Goal: Check status: Check status

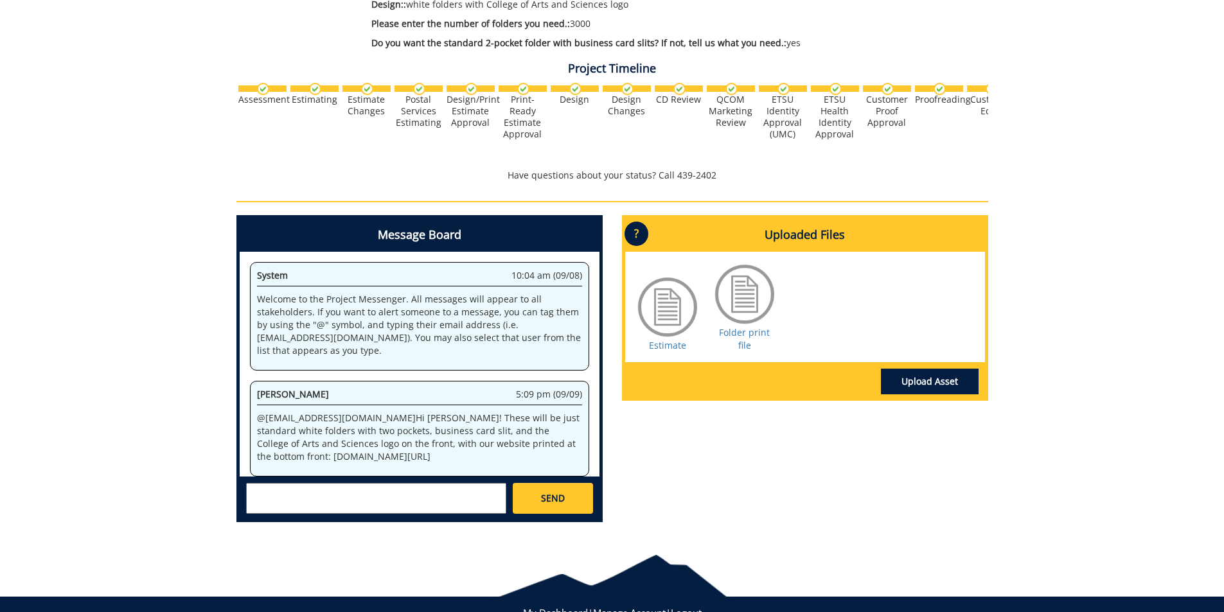
scroll to position [90697, 0]
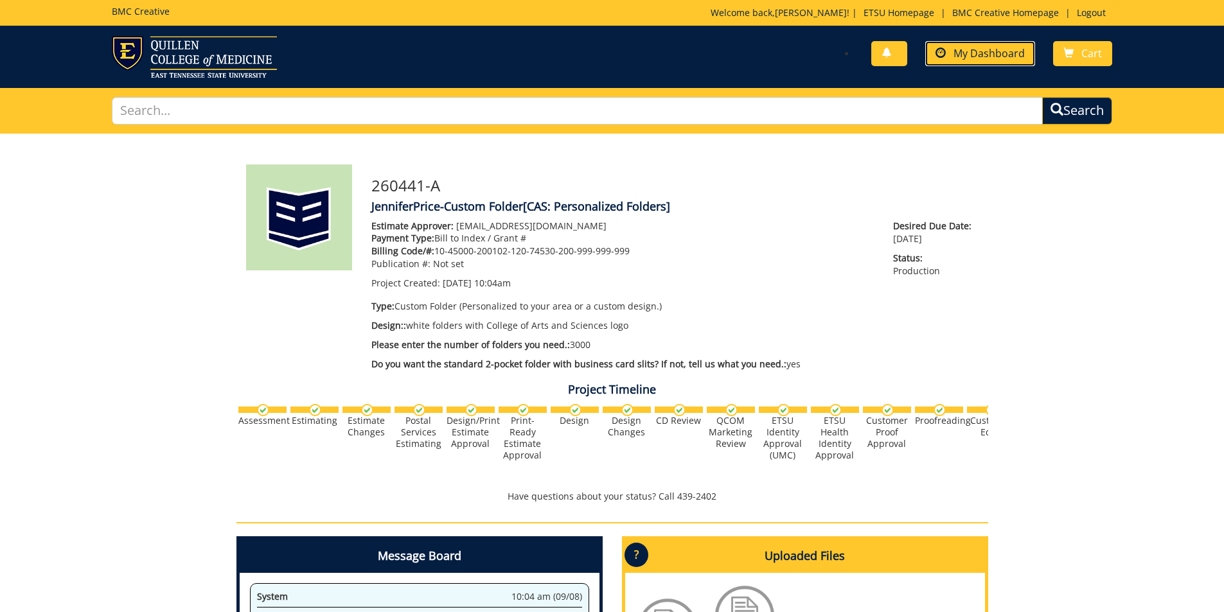
click at [985, 57] on span "My Dashboard" at bounding box center [988, 53] width 71 height 14
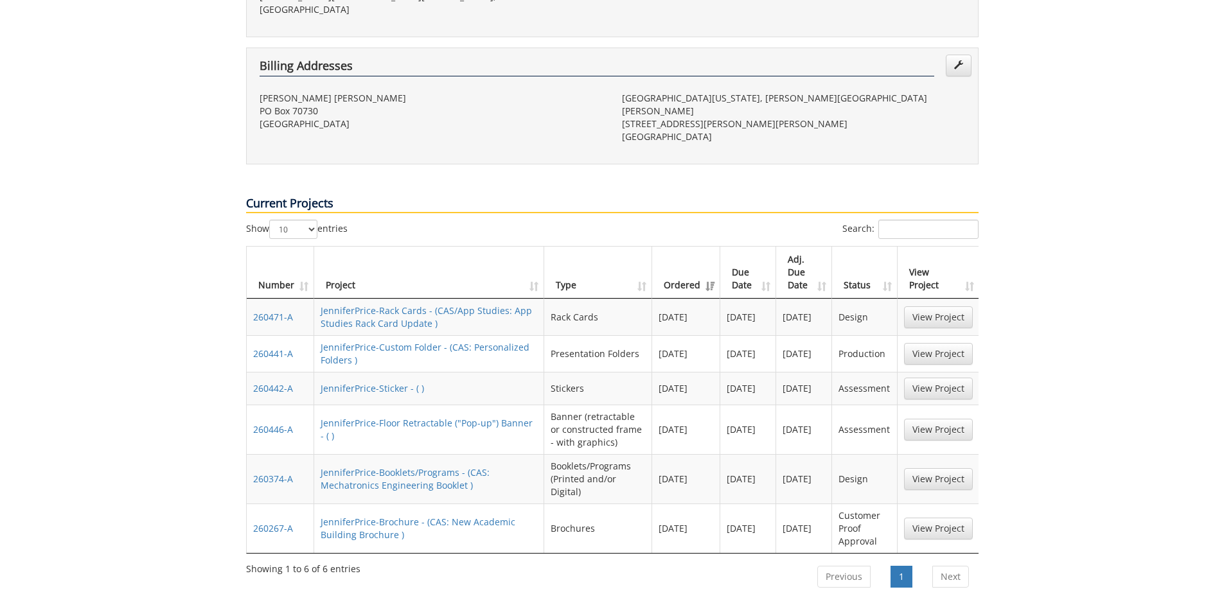
scroll to position [450, 0]
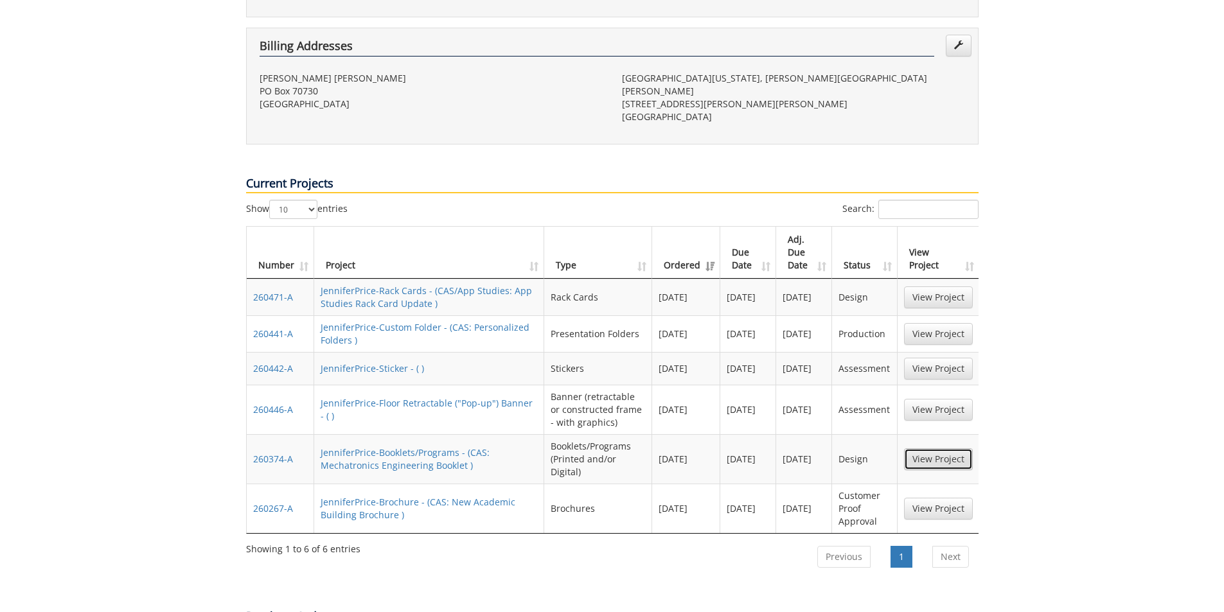
click at [932, 448] on link "View Project" at bounding box center [938, 459] width 69 height 22
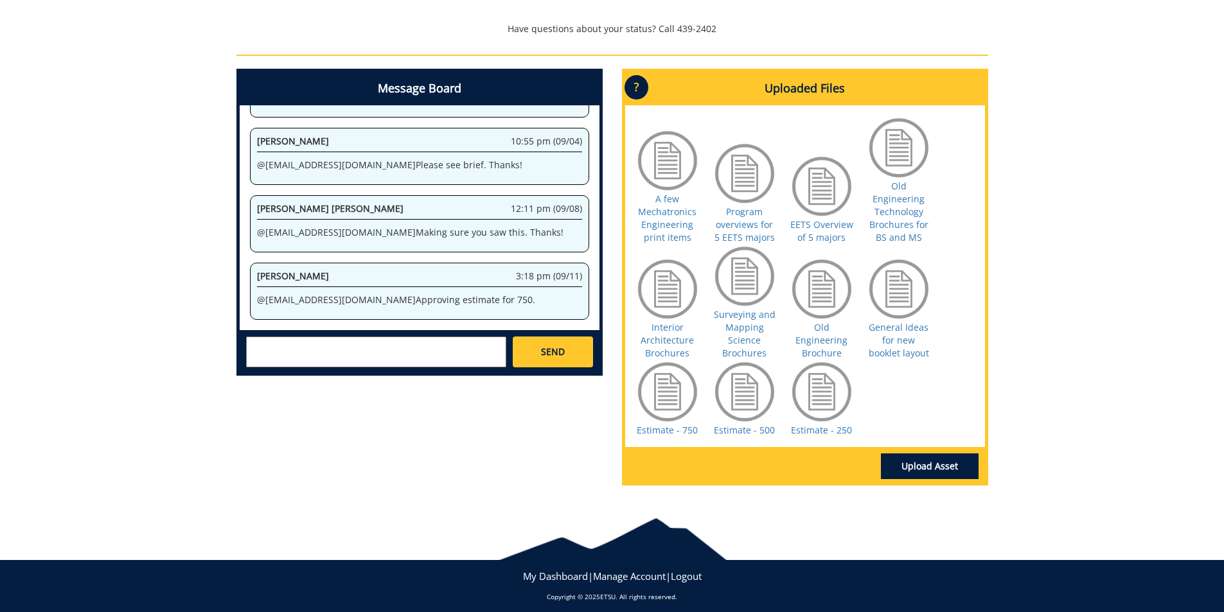
scroll to position [547, 0]
